Goal: Navigation & Orientation: Find specific page/section

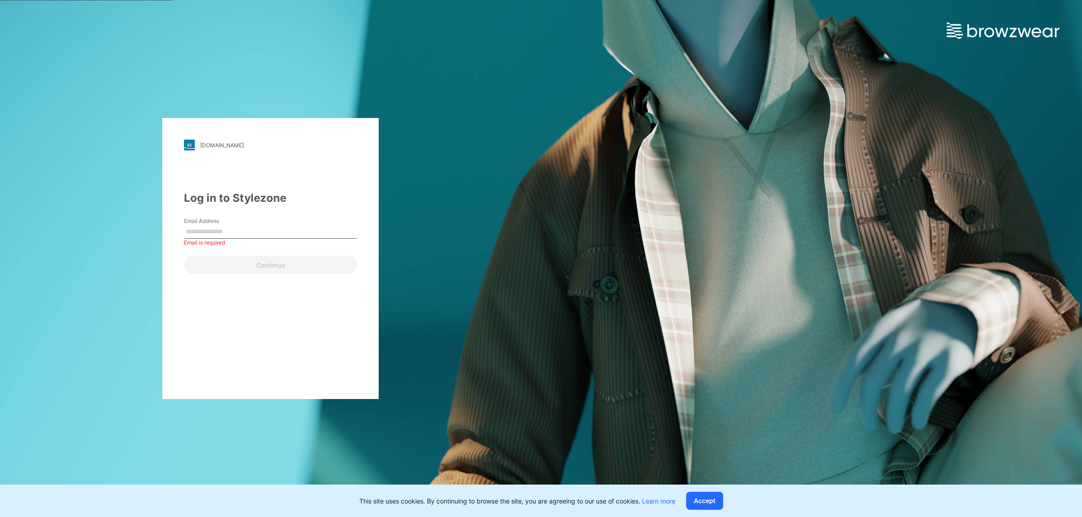
drag, startPoint x: 269, startPoint y: 230, endPoint x: 272, endPoint y: 239, distance: 9.8
click at [269, 230] on input "Email Address" at bounding box center [270, 232] width 173 height 14
type input "**********"
click at [289, 266] on button "Continue" at bounding box center [270, 265] width 173 height 18
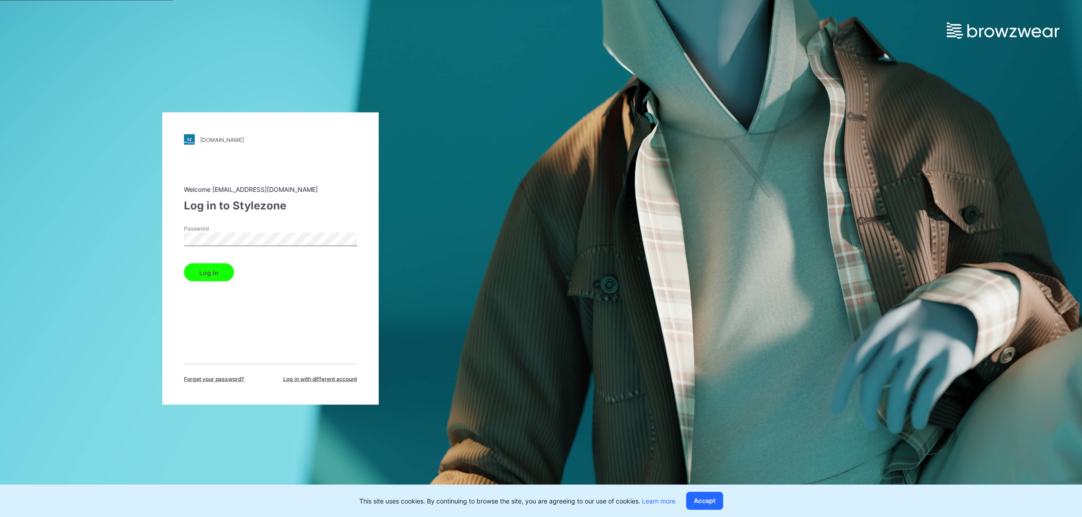
drag, startPoint x: 220, startPoint y: 269, endPoint x: 223, endPoint y: 279, distance: 10.0
click at [219, 269] on button "Log in" at bounding box center [209, 273] width 50 height 18
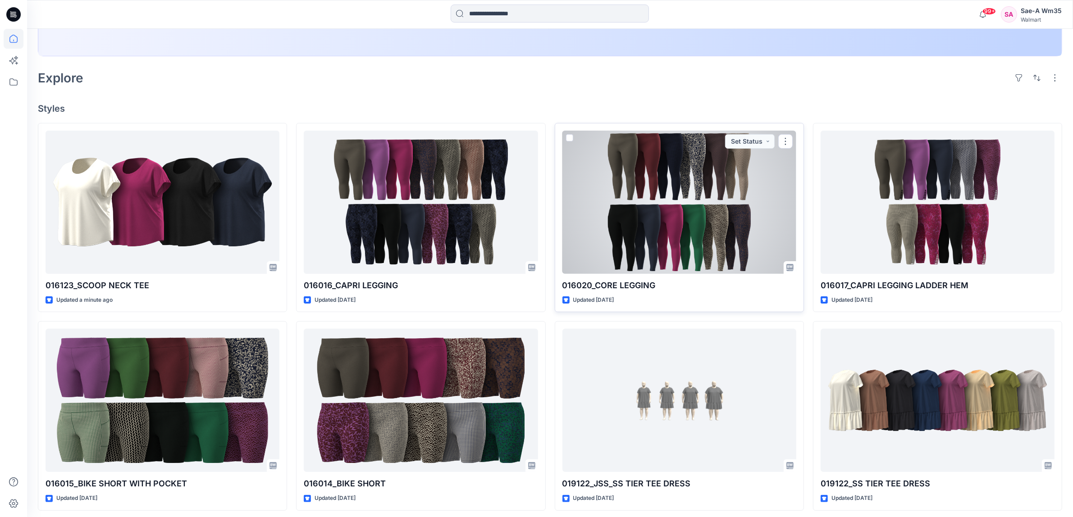
scroll to position [282, 0]
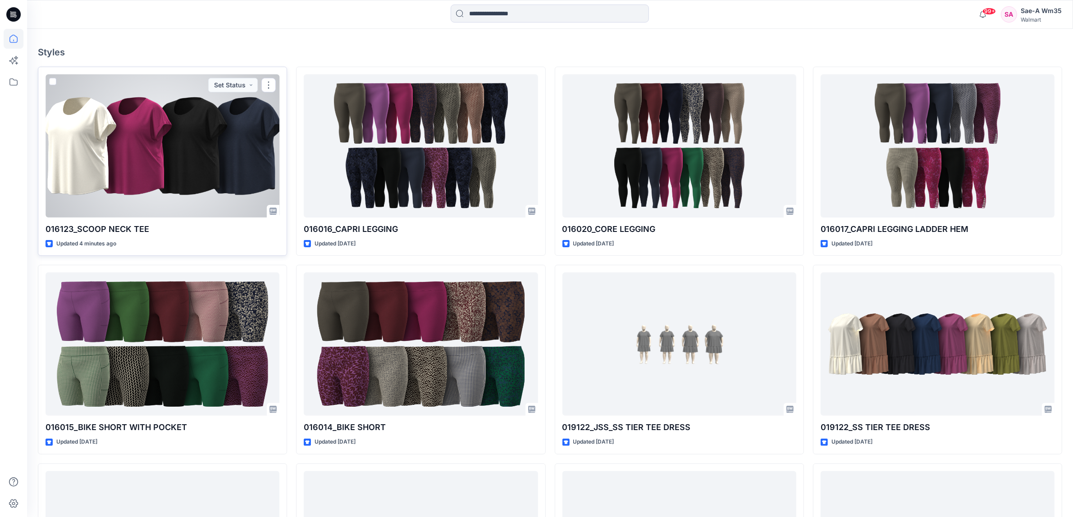
click at [156, 165] on div at bounding box center [163, 145] width 234 height 143
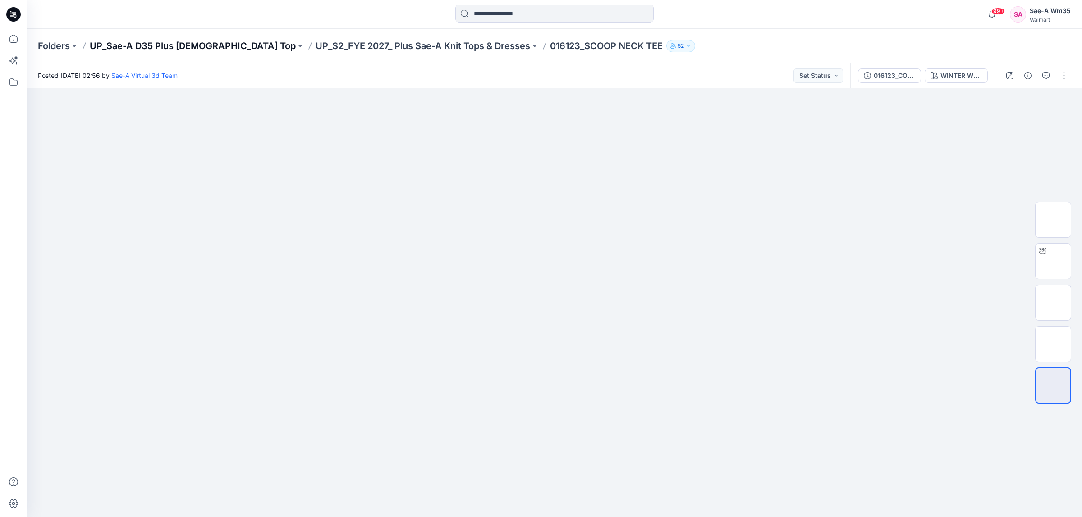
click at [196, 43] on p "UP_Sae-A D35 Plus [DEMOGRAPHIC_DATA] Top" at bounding box center [193, 46] width 206 height 13
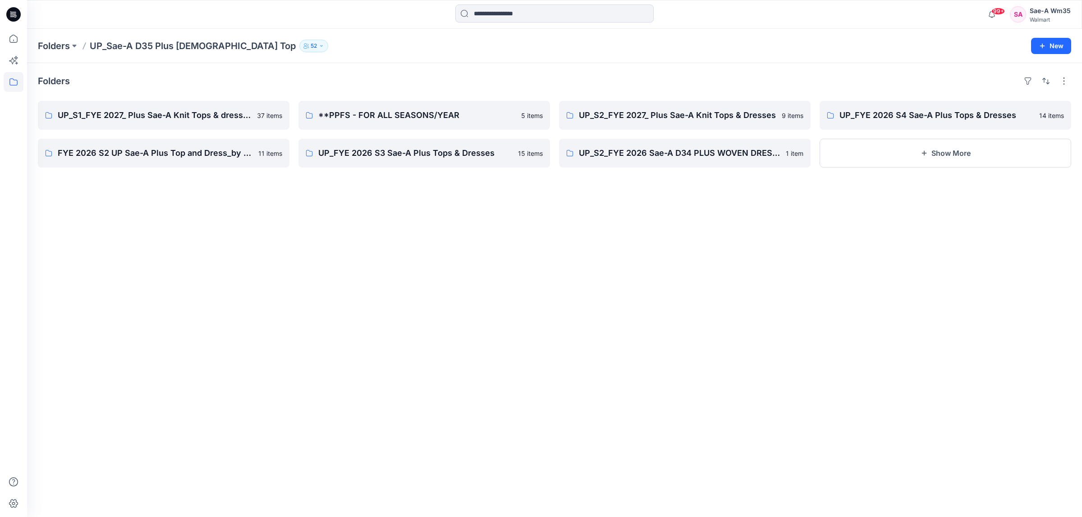
drag, startPoint x: 312, startPoint y: 258, endPoint x: 316, endPoint y: 272, distance: 14.1
click at [316, 272] on div "Folders UP_S1_FYE 2027_ Plus Sae-A Knit Tops & dresses 37 items FYE 2026 S2 UP …" at bounding box center [554, 290] width 1055 height 454
drag, startPoint x: 372, startPoint y: 330, endPoint x: 287, endPoint y: 59, distance: 283.5
click at [361, 319] on div "Folders UP_S1_FYE 2027_ Plus Sae-A Knit Tops & dresses 37 items FYE 2026 S2 UP …" at bounding box center [554, 290] width 1055 height 454
